Goal: Check status: Check status

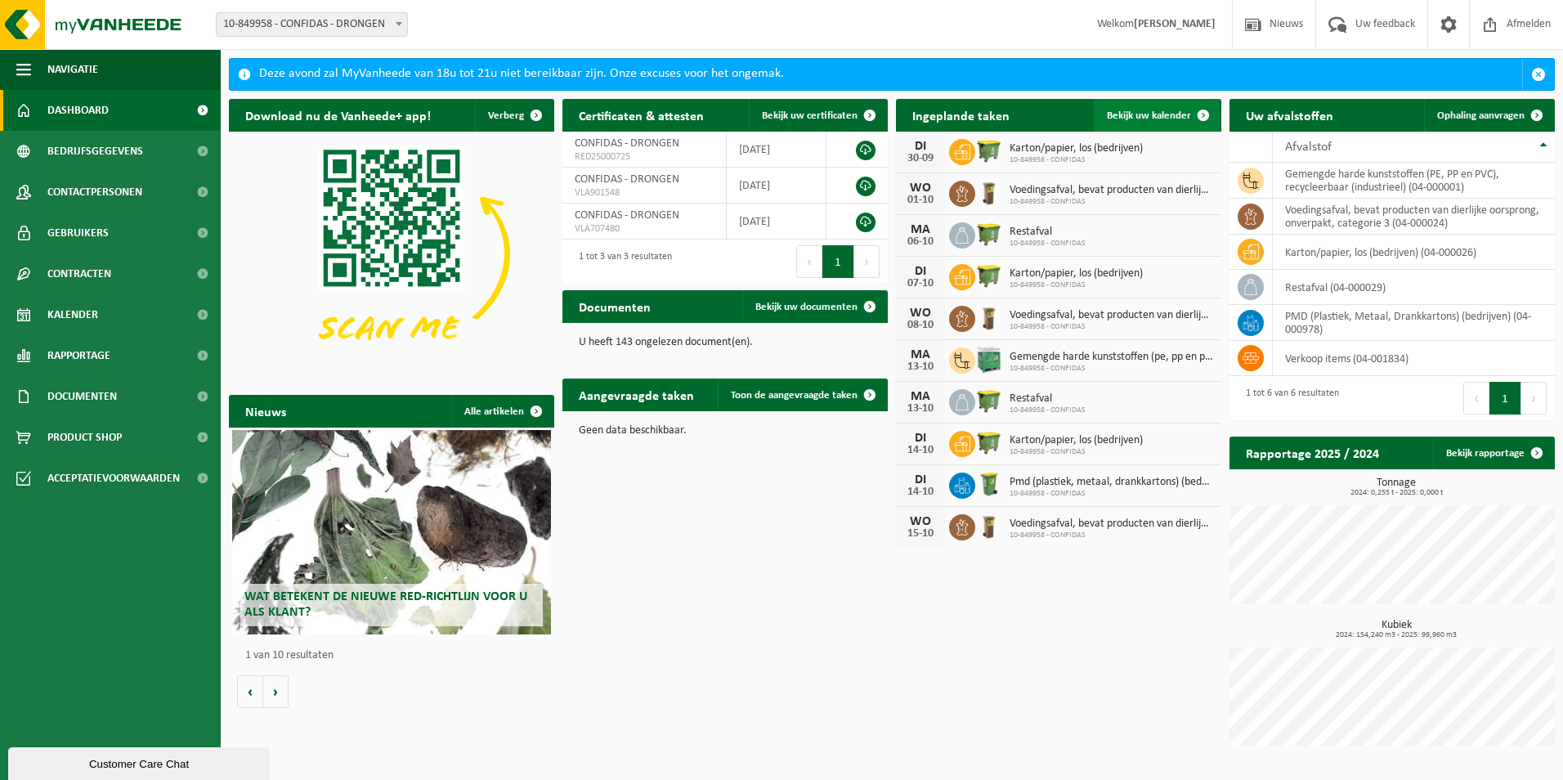
click at [1165, 117] on span "Bekijk uw kalender" at bounding box center [1149, 115] width 84 height 11
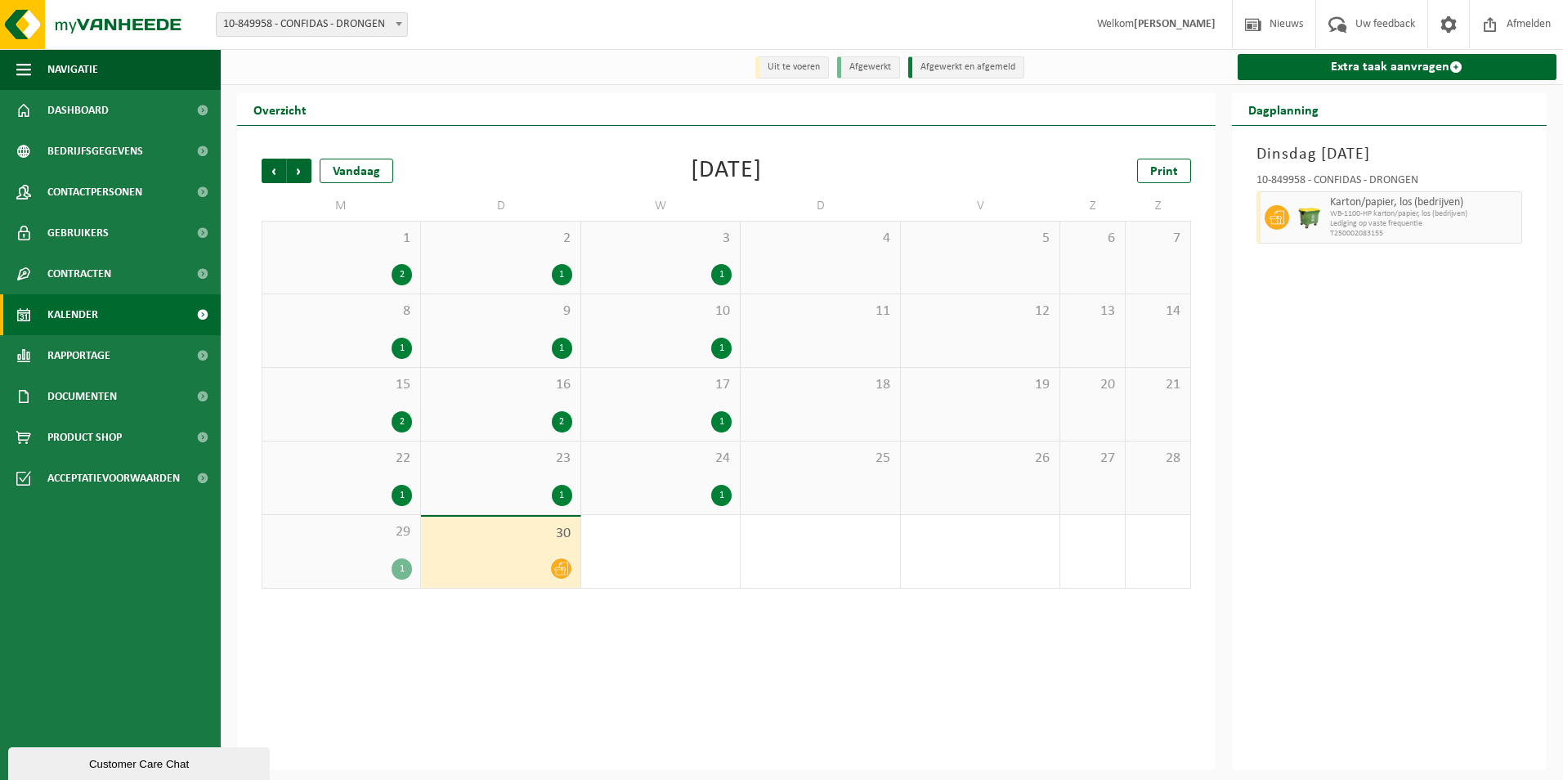
click at [378, 560] on div "1" at bounding box center [341, 568] width 141 height 21
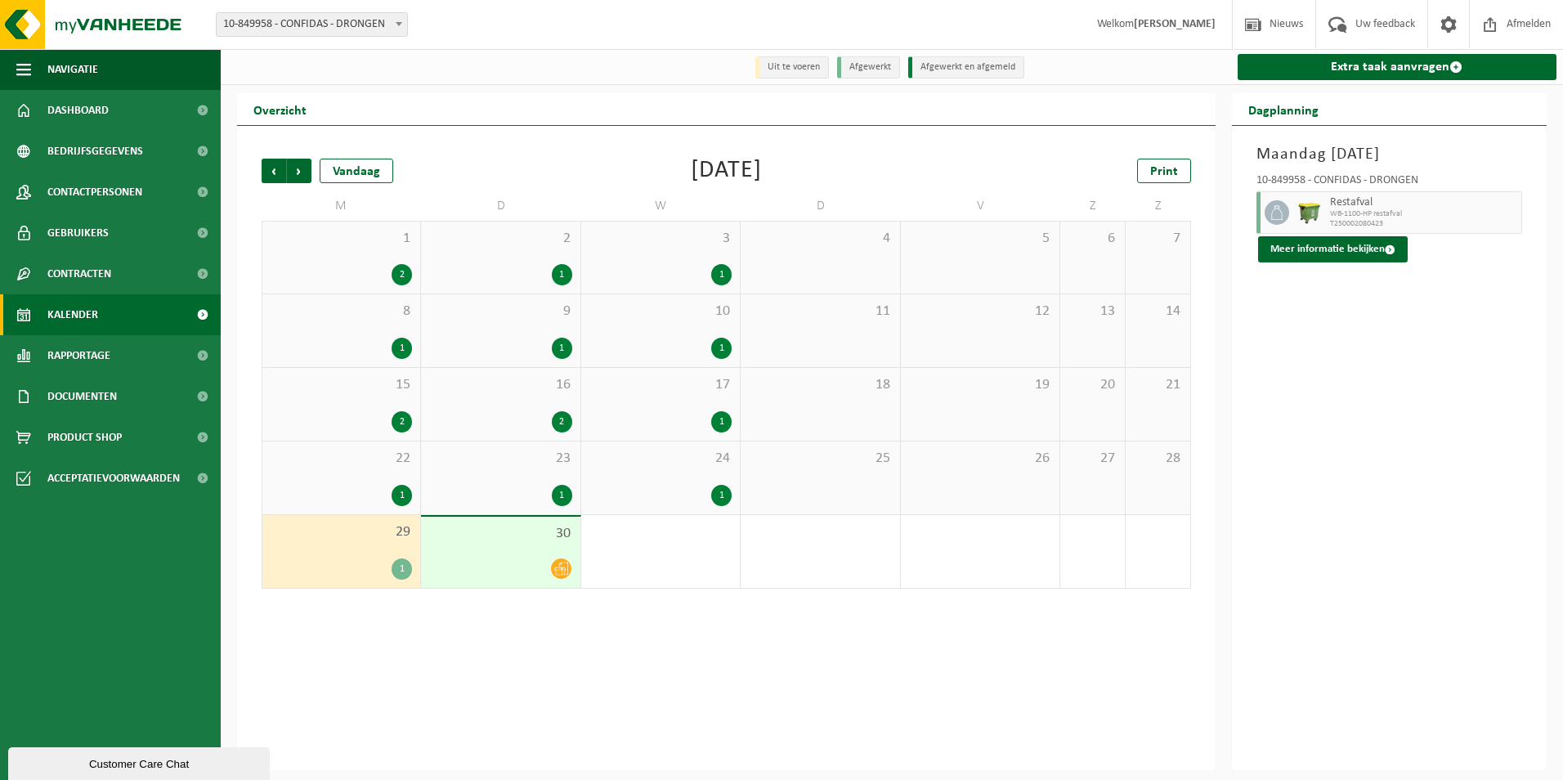
click at [540, 553] on div "30" at bounding box center [500, 552] width 159 height 71
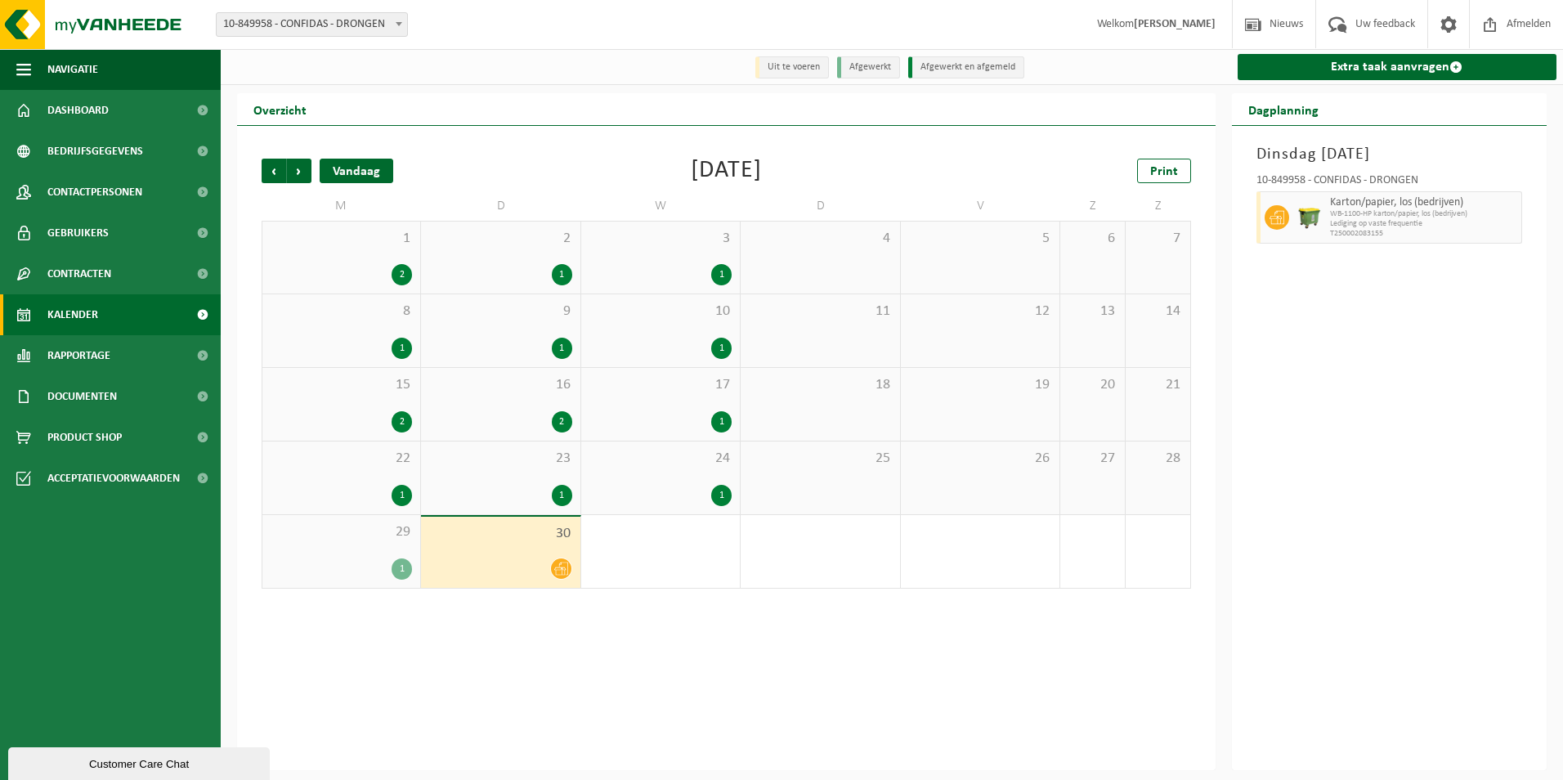
click at [363, 171] on div "Vandaag" at bounding box center [357, 171] width 74 height 25
click at [293, 175] on span "Volgende" at bounding box center [299, 171] width 25 height 25
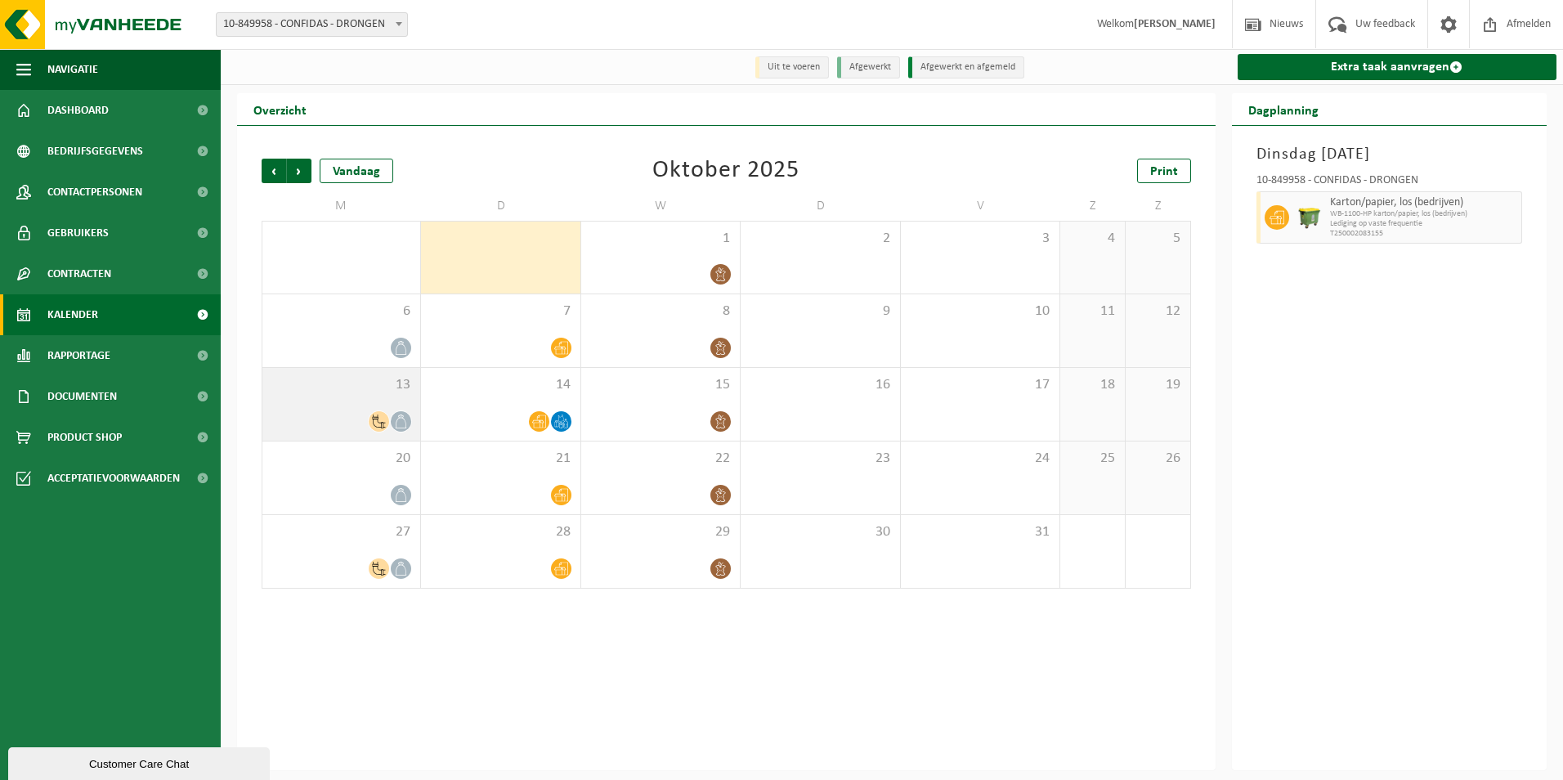
click at [375, 402] on div "13" at bounding box center [341, 404] width 158 height 73
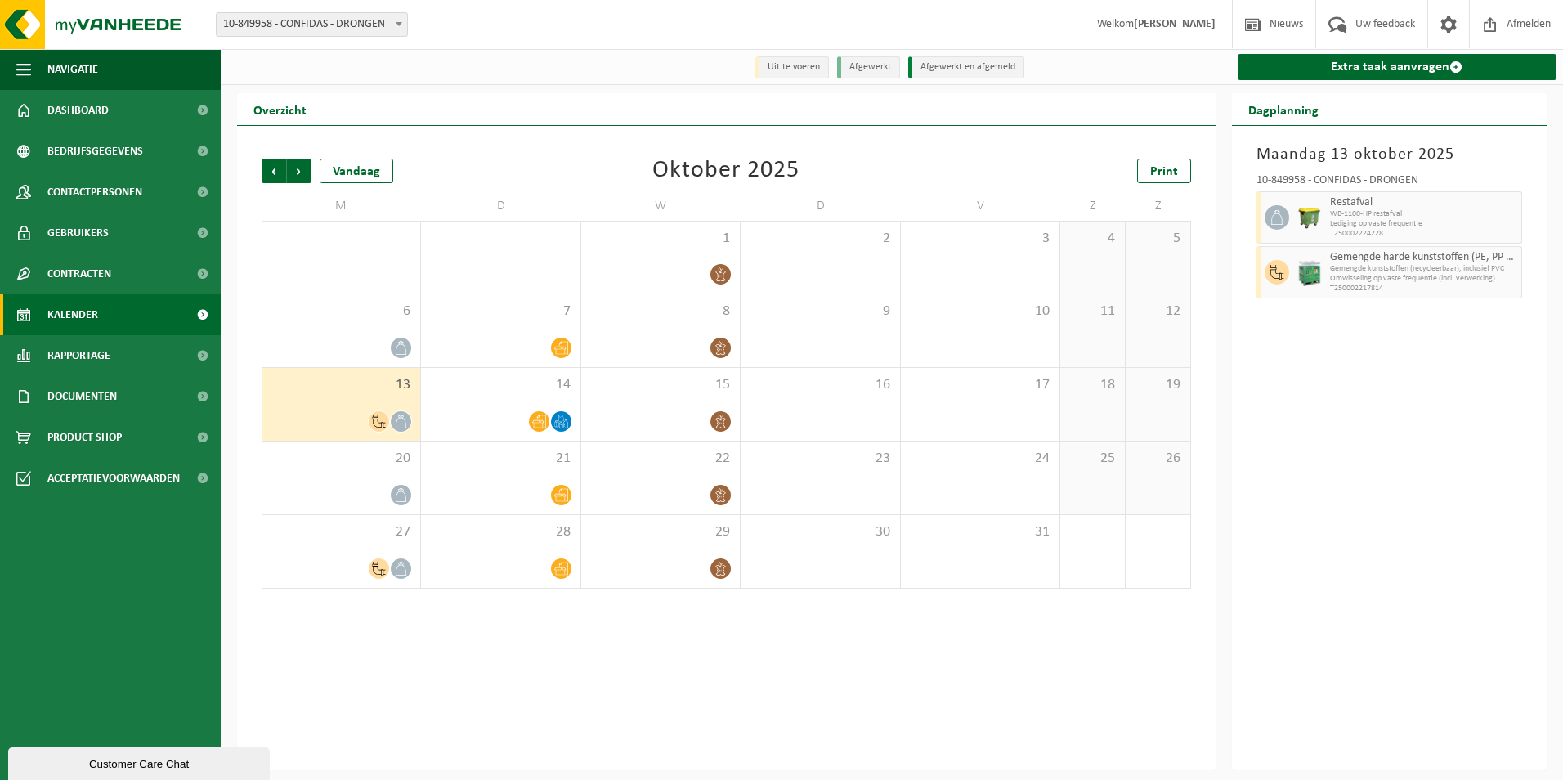
click at [502, 239] on span "30" at bounding box center [500, 239] width 142 height 18
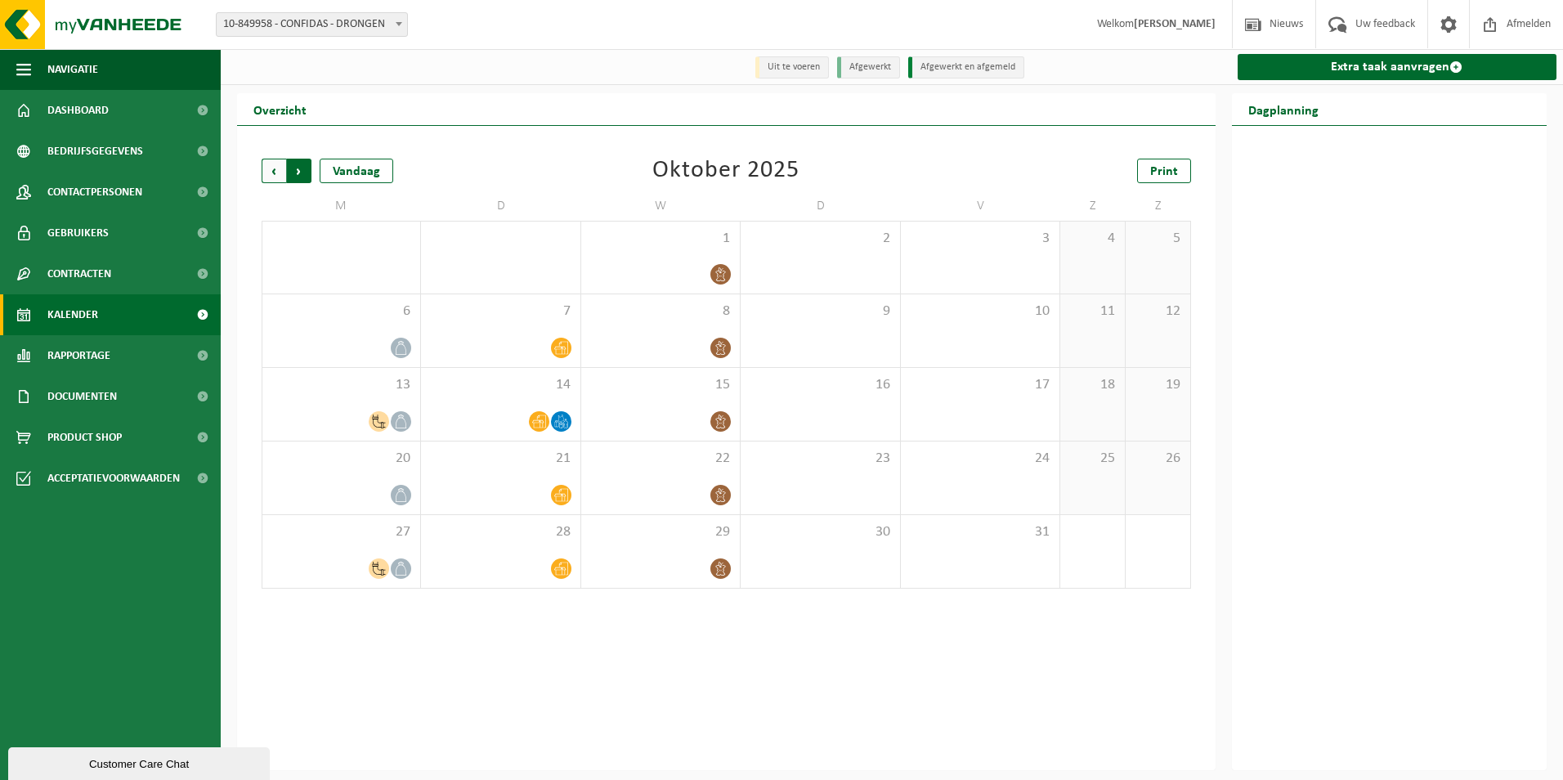
click at [282, 171] on span "Vorige" at bounding box center [274, 171] width 25 height 25
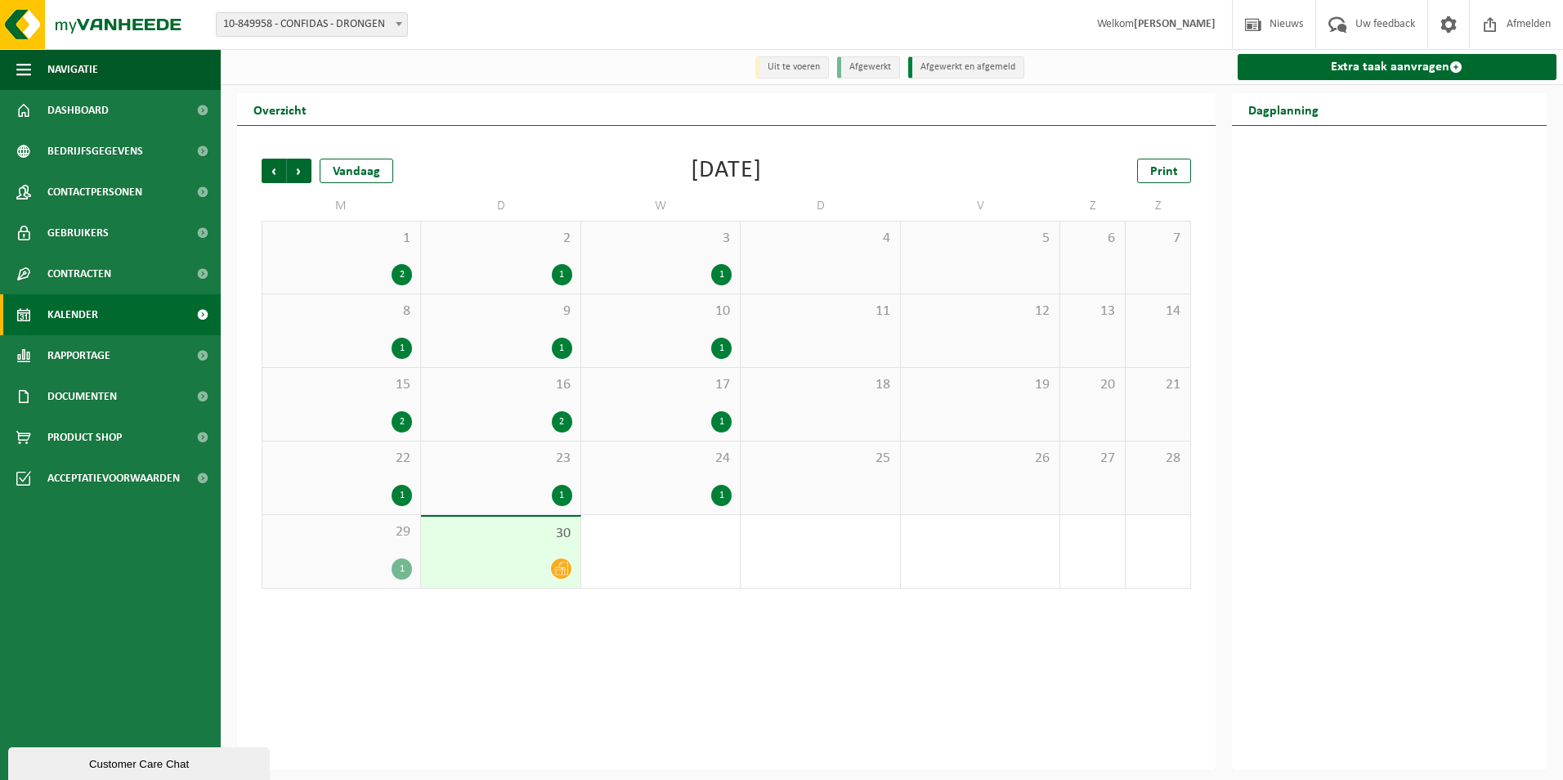
click at [495, 563] on div at bounding box center [500, 569] width 142 height 22
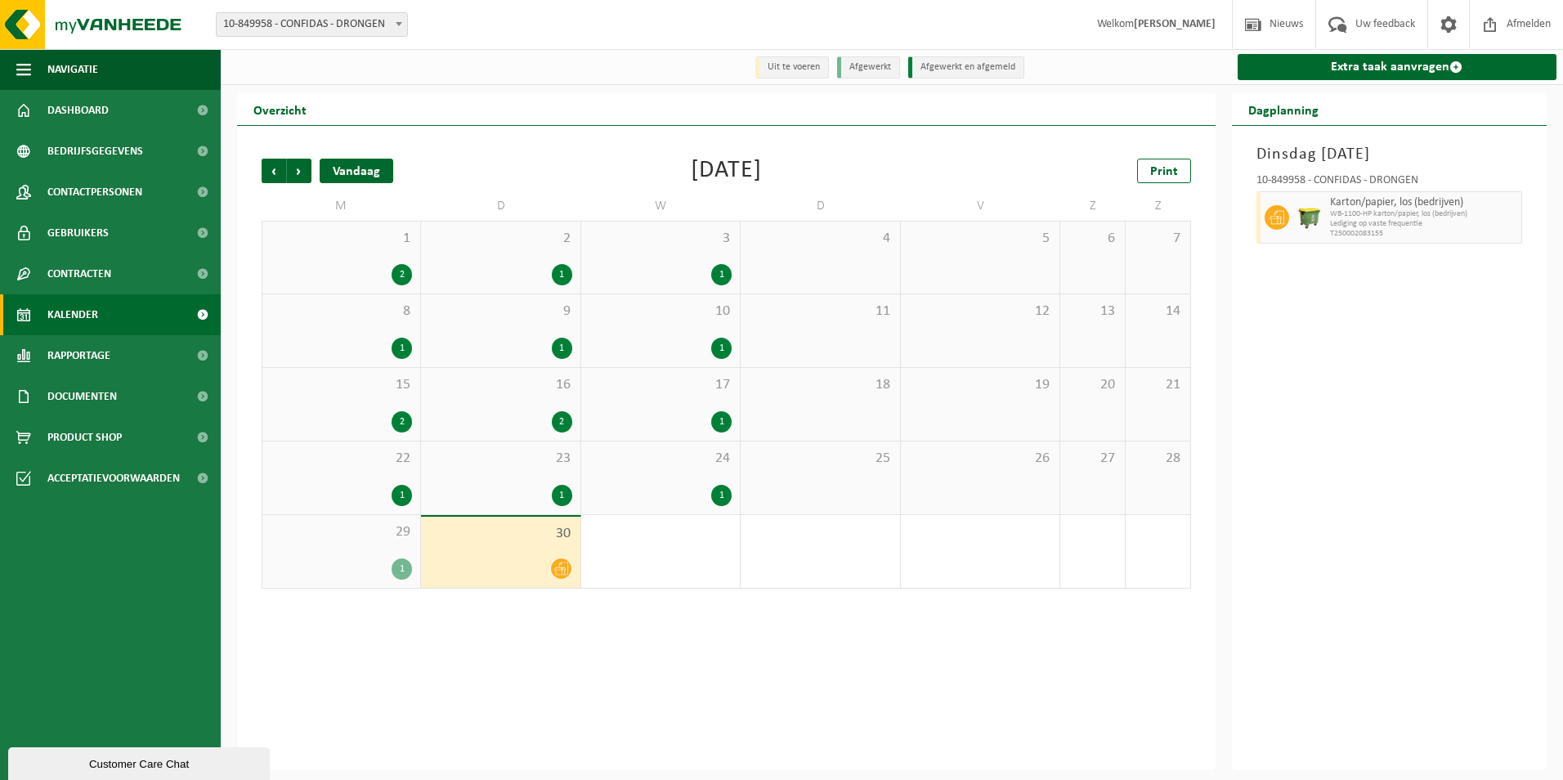
click at [352, 171] on div "Vandaag" at bounding box center [357, 171] width 74 height 25
click at [159, 753] on button "Customer Care Chat" at bounding box center [139, 763] width 262 height 33
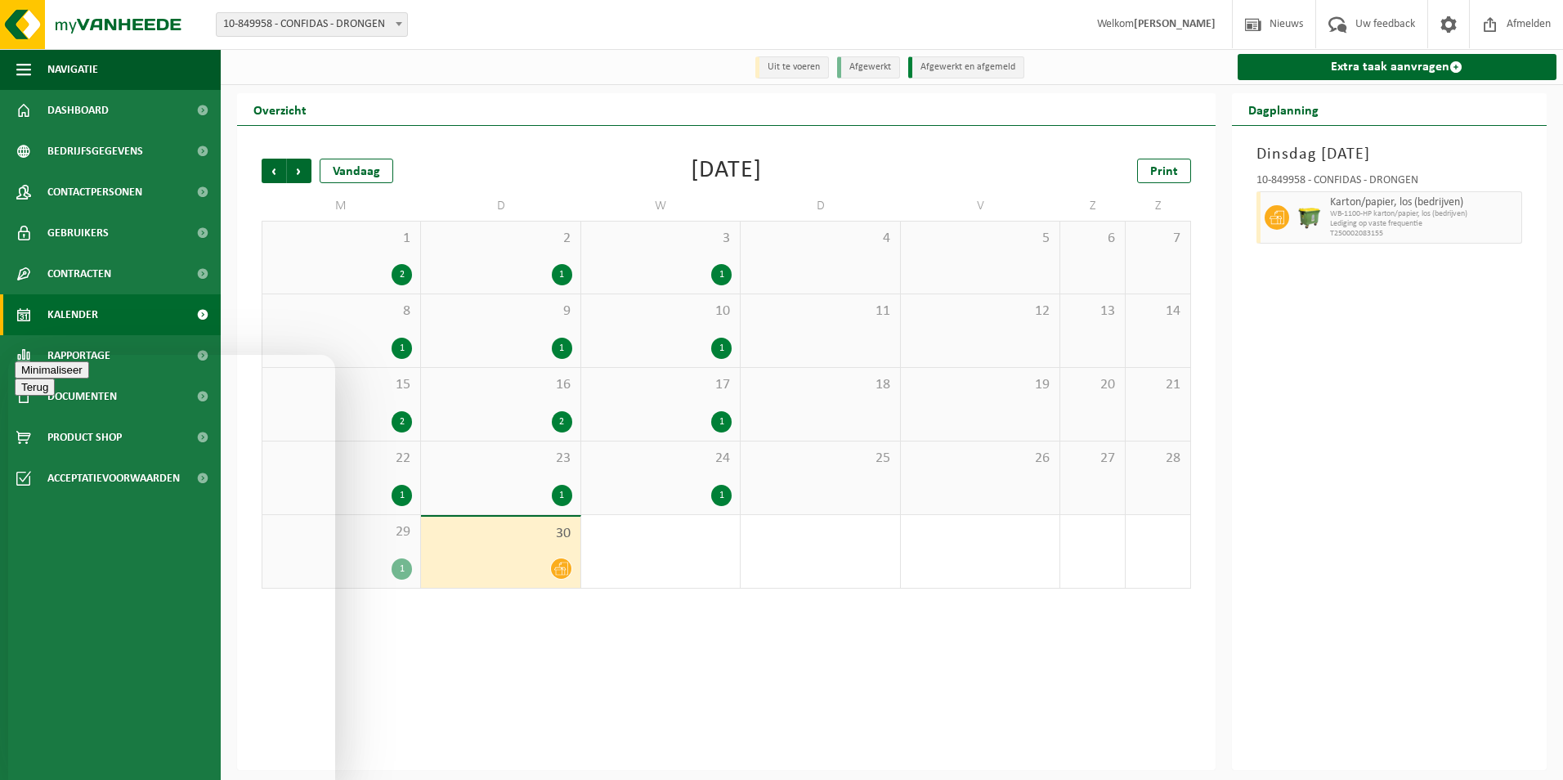
click at [89, 378] on button "Minimaliseer" at bounding box center [52, 369] width 74 height 17
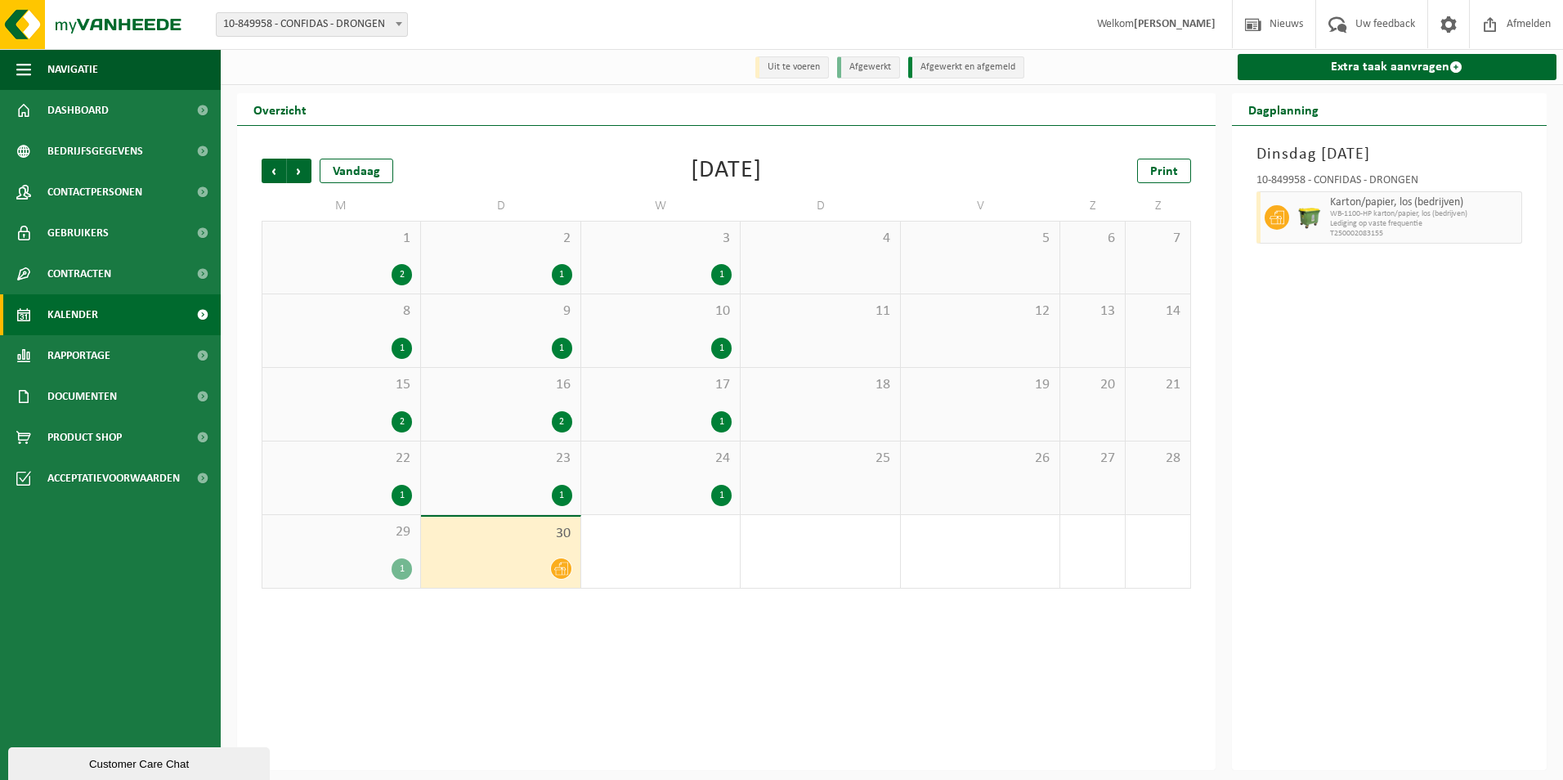
click at [366, 546] on div "29 1" at bounding box center [341, 551] width 158 height 73
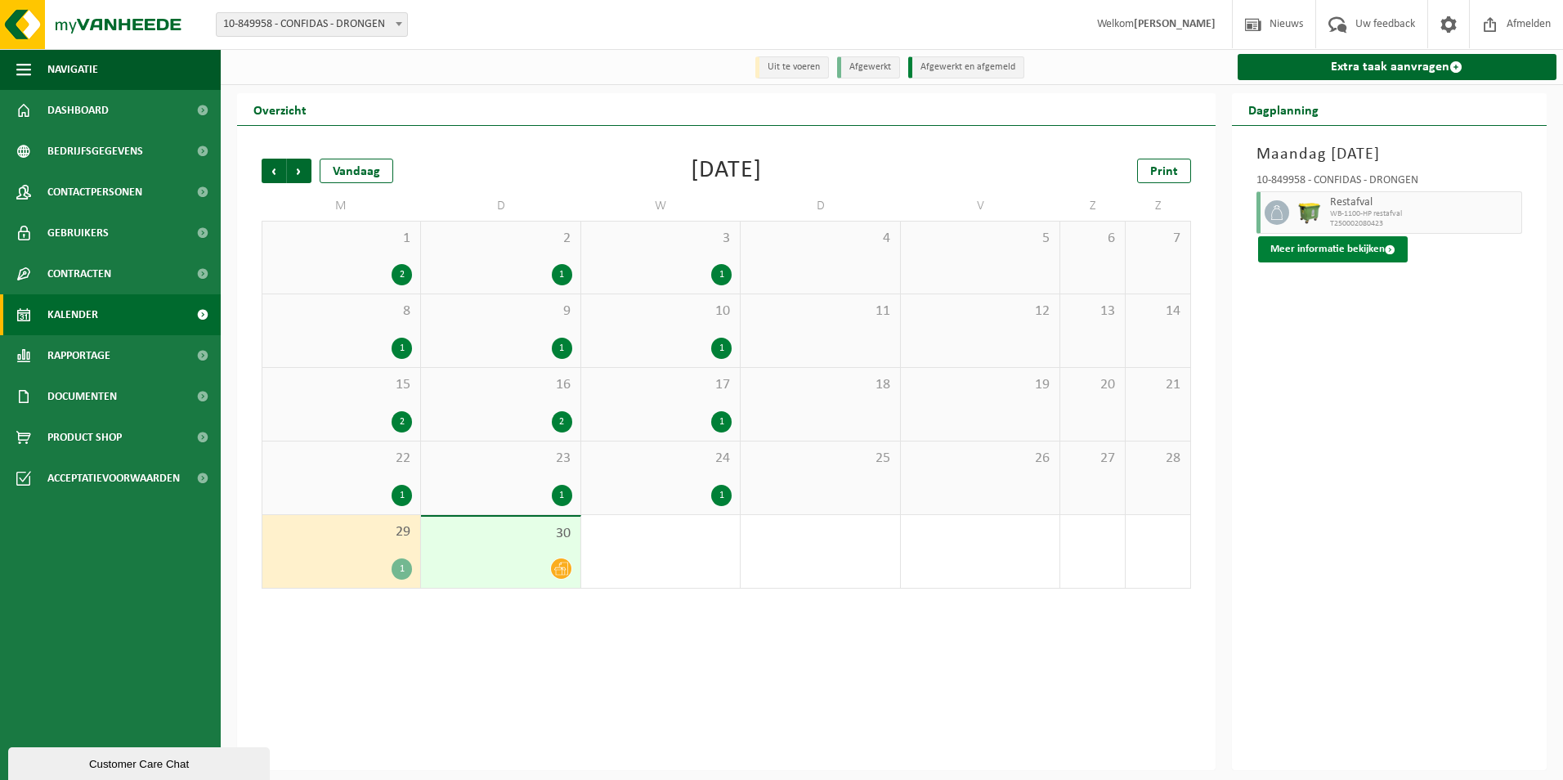
click at [1349, 245] on button "Meer informatie bekijken" at bounding box center [1333, 249] width 150 height 26
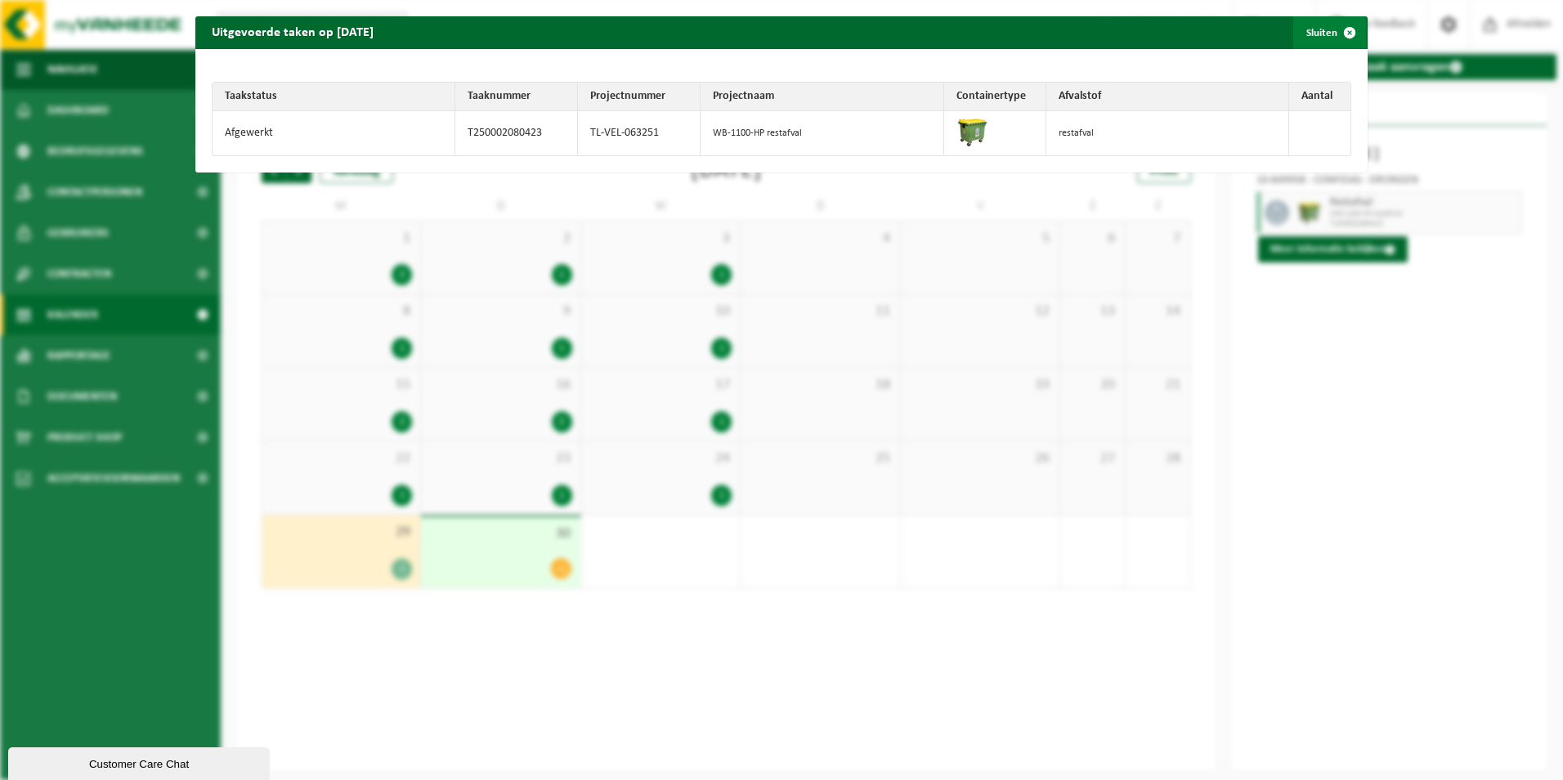
click at [1333, 29] on span "button" at bounding box center [1349, 32] width 33 height 33
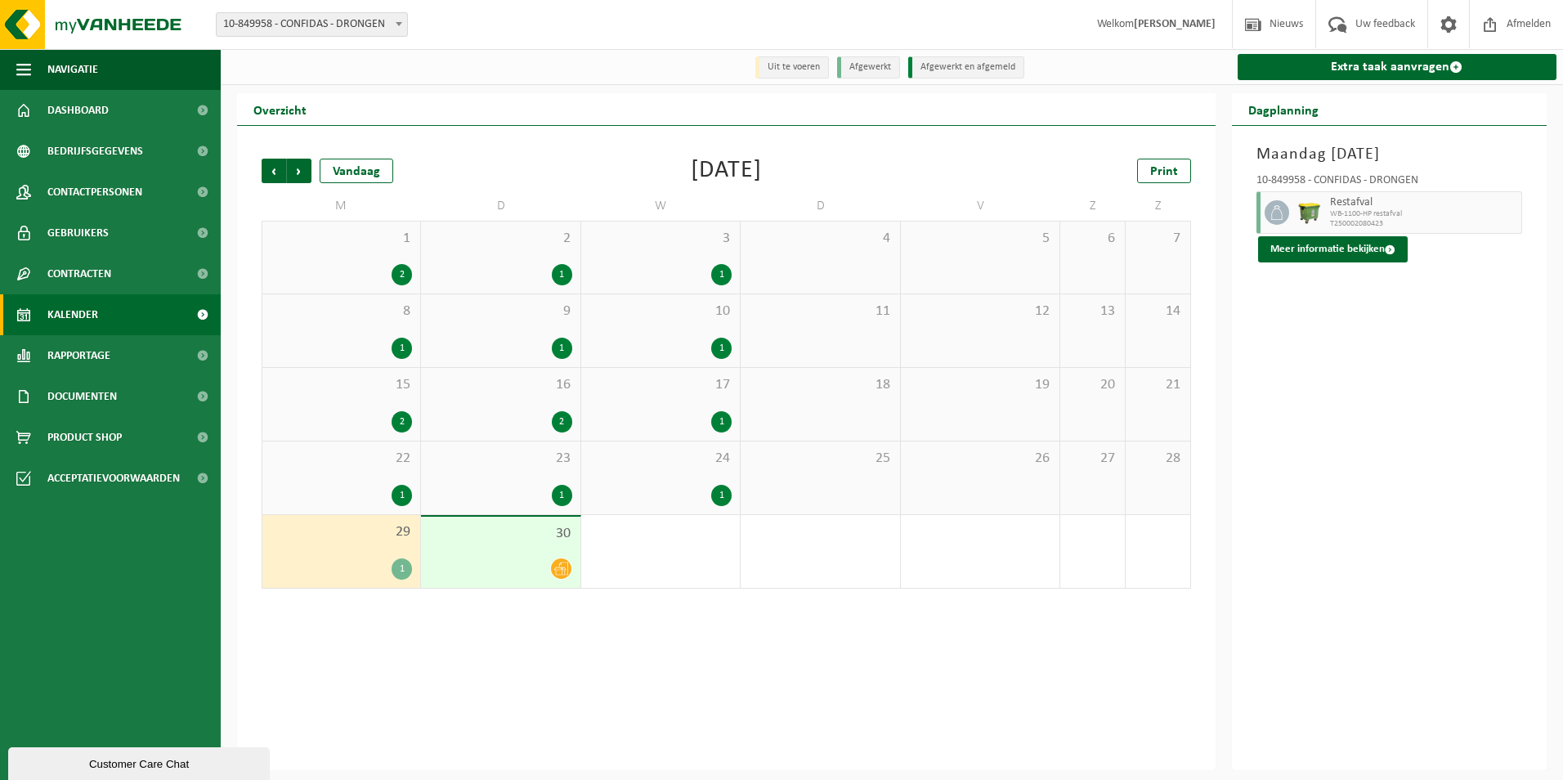
click at [504, 543] on span "30" at bounding box center [500, 534] width 142 height 18
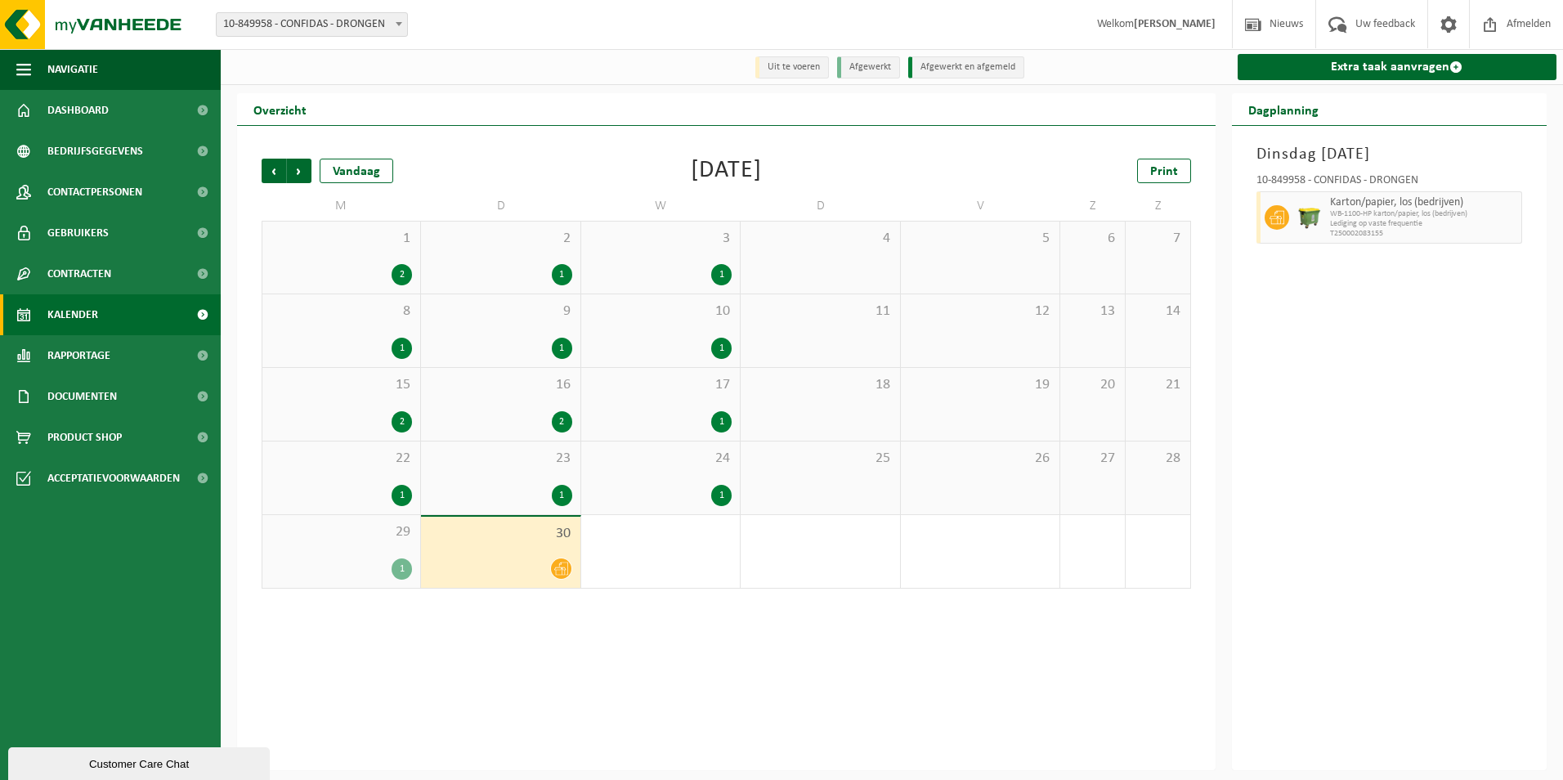
click at [327, 546] on div "29 1" at bounding box center [341, 551] width 158 height 73
